Goal: Navigation & Orientation: Find specific page/section

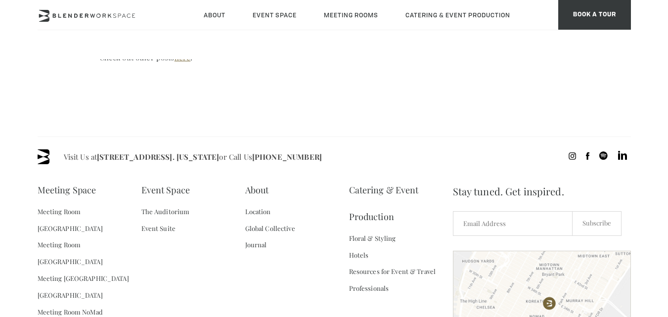
scroll to position [1187, 0]
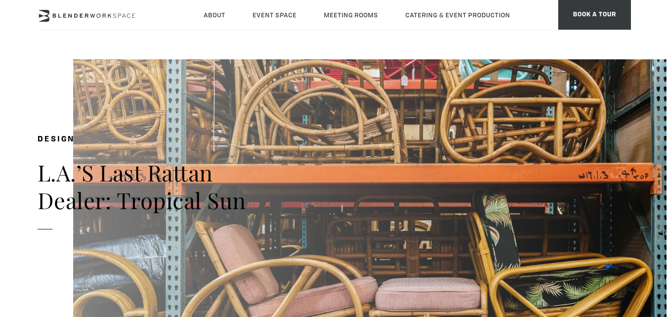
scroll to position [2783, 0]
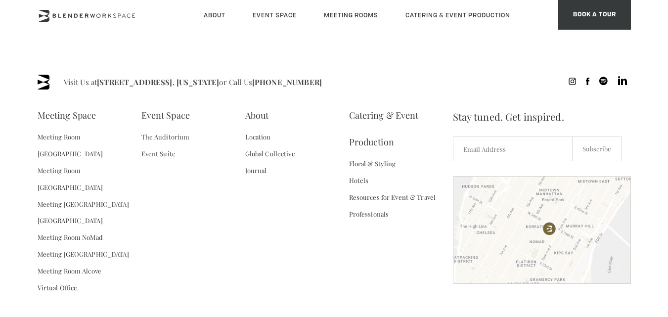
click at [220, 237] on div "Meeting Space Meeting Room [GEOGRAPHIC_DATA] Flatiron Meeting Room [GEOGRAPHIC_…" at bounding box center [245, 205] width 415 height 206
click at [378, 200] on link "Resources for Event & Travel Professionals" at bounding box center [401, 206] width 104 height 34
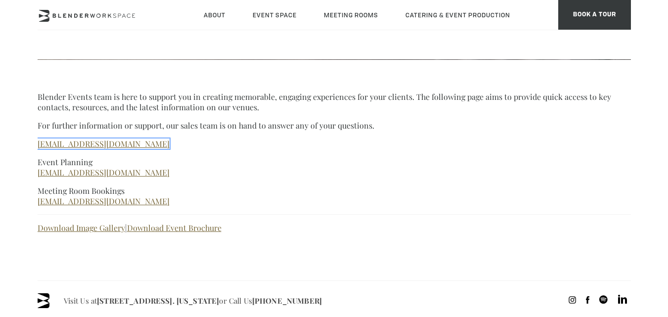
scroll to position [130, 0]
